Goal: Transaction & Acquisition: Purchase product/service

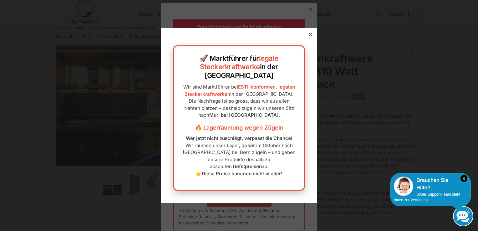
click at [309, 36] on icon at bounding box center [310, 34] width 3 height 3
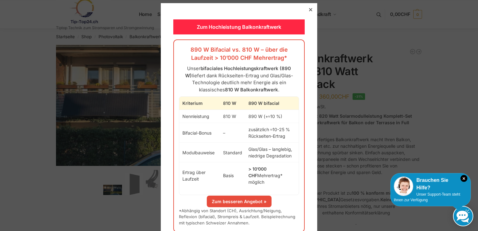
click at [309, 9] on icon at bounding box center [310, 9] width 3 height 3
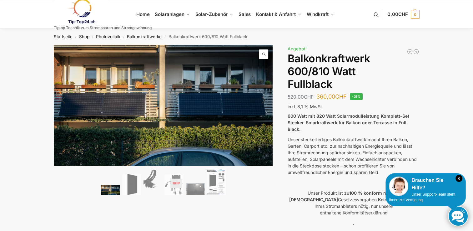
click at [107, 186] on img at bounding box center [110, 189] width 19 height 10
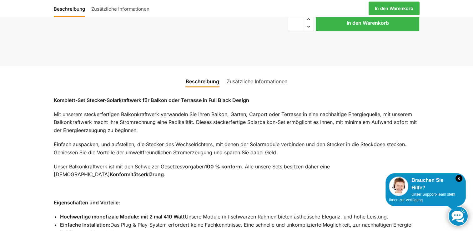
scroll to position [407, 0]
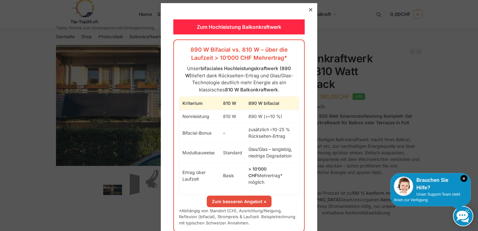
click at [308, 12] on div at bounding box center [311, 10] width 6 height 6
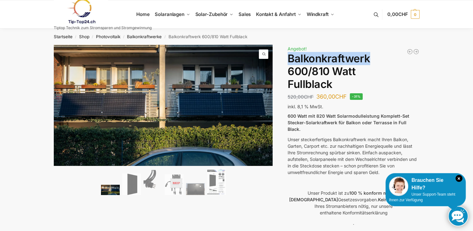
drag, startPoint x: 373, startPoint y: 60, endPoint x: 289, endPoint y: 59, distance: 84.4
click at [289, 59] on h1 "Balkonkraftwerk 600/810 Watt Fullblack" at bounding box center [354, 71] width 132 height 38
drag, startPoint x: 289, startPoint y: 59, endPoint x: 293, endPoint y: 59, distance: 4.4
copy h1 "Balkonkraftwerk"
